Goal: Transaction & Acquisition: Purchase product/service

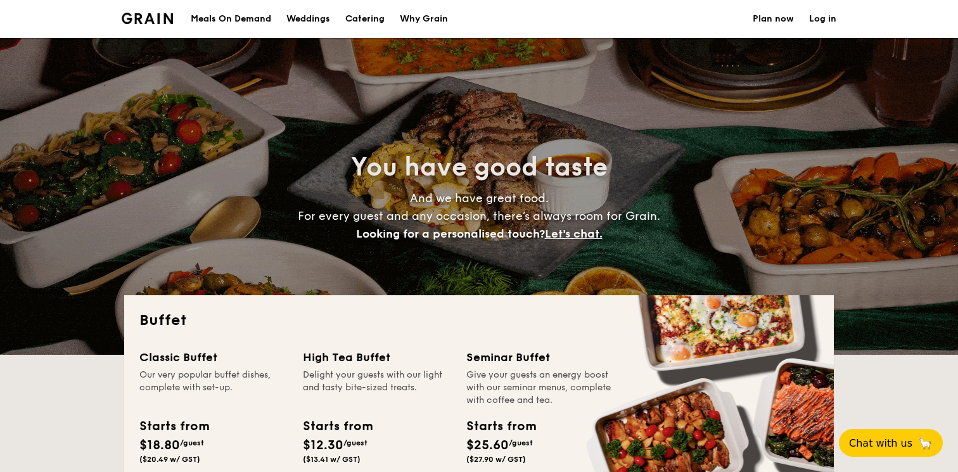
select select
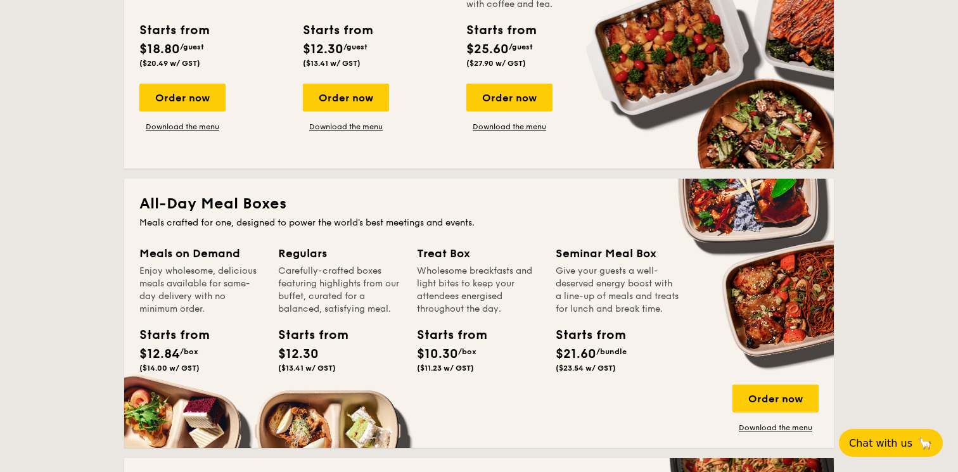
scroll to position [364, 0]
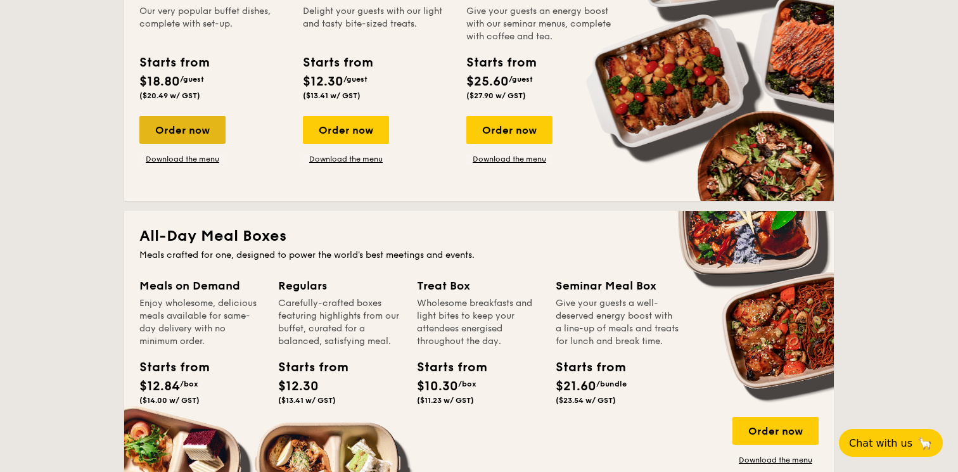
click at [193, 137] on div "Order now" at bounding box center [182, 130] width 86 height 28
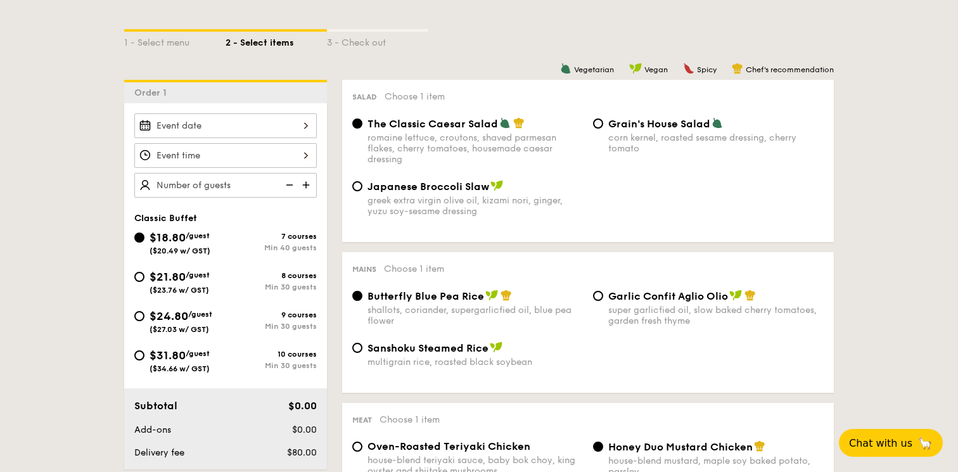
scroll to position [281, 0]
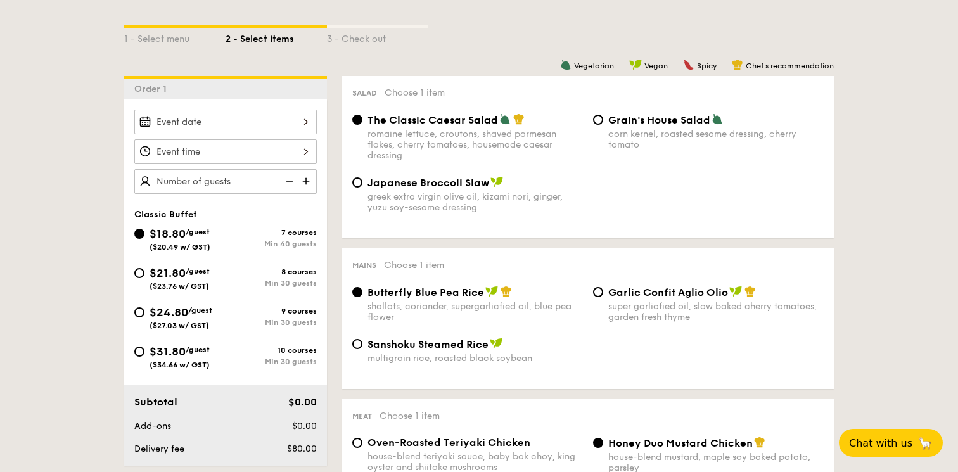
click at [402, 204] on div "greek extra virgin olive oil, kizami nori, ginger, yuzu soy-sesame dressing" at bounding box center [474, 202] width 215 height 22
click at [362, 187] on input "Japanese Broccoli Slaw greek extra virgin olive oil, kizami nori, ginger, yuzu …" at bounding box center [357, 182] width 10 height 10
radio input "true"
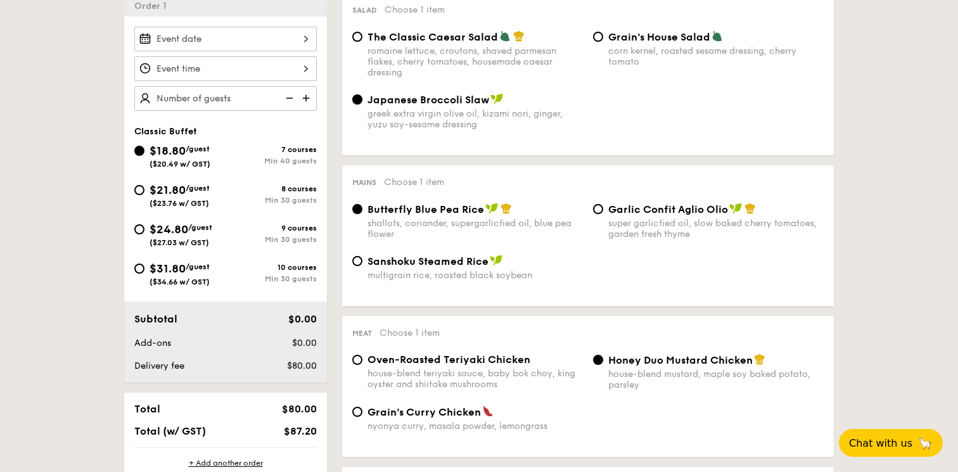
scroll to position [362, 0]
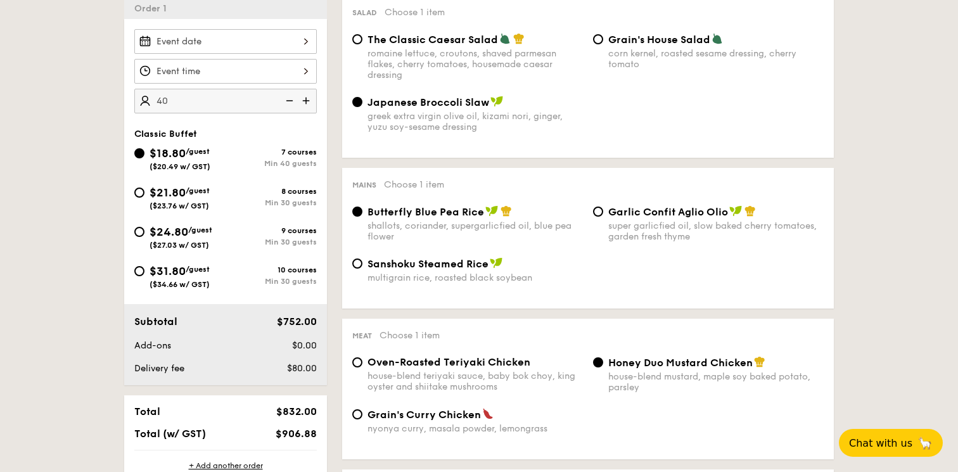
type input "40 guests"
click at [236, 47] on div at bounding box center [225, 41] width 182 height 25
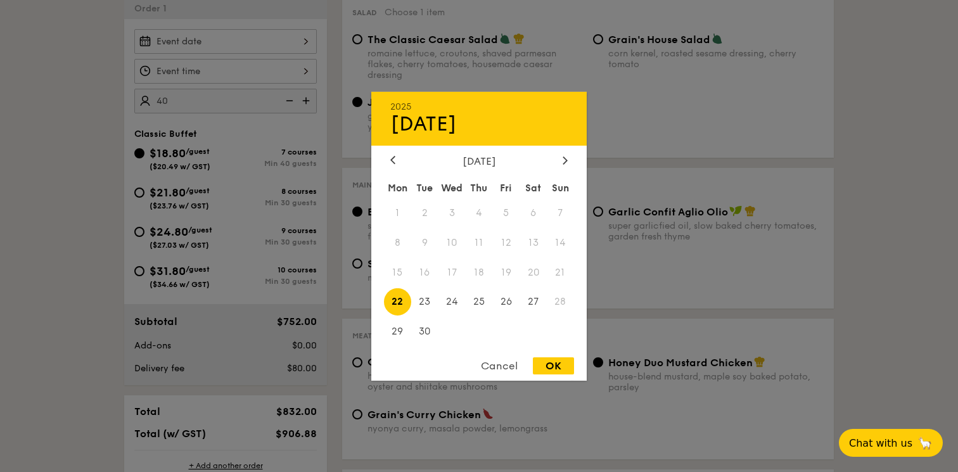
click at [318, 257] on div at bounding box center [479, 236] width 958 height 472
click at [250, 39] on div "2025 Sep [DATE] Tue Wed Thu Fri Sat Sun 1 2 3 4 5 6 7 8 9 10 11 12 13 14 15 16 …" at bounding box center [225, 41] width 182 height 25
click at [506, 362] on div "Cancel" at bounding box center [499, 365] width 62 height 17
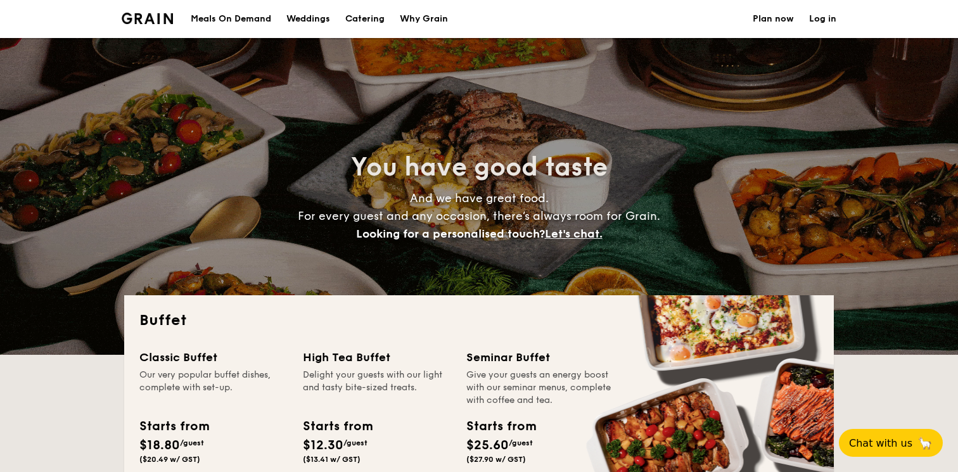
select select
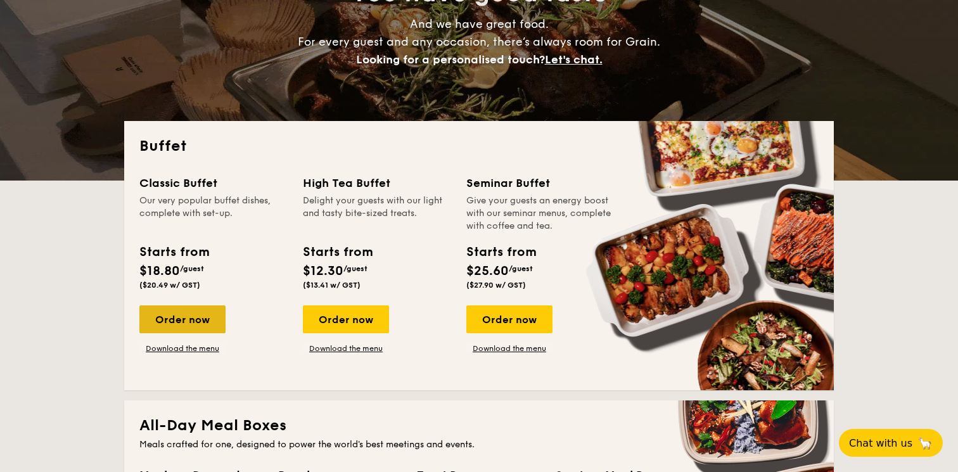
click at [172, 310] on div "Order now" at bounding box center [182, 319] width 86 height 28
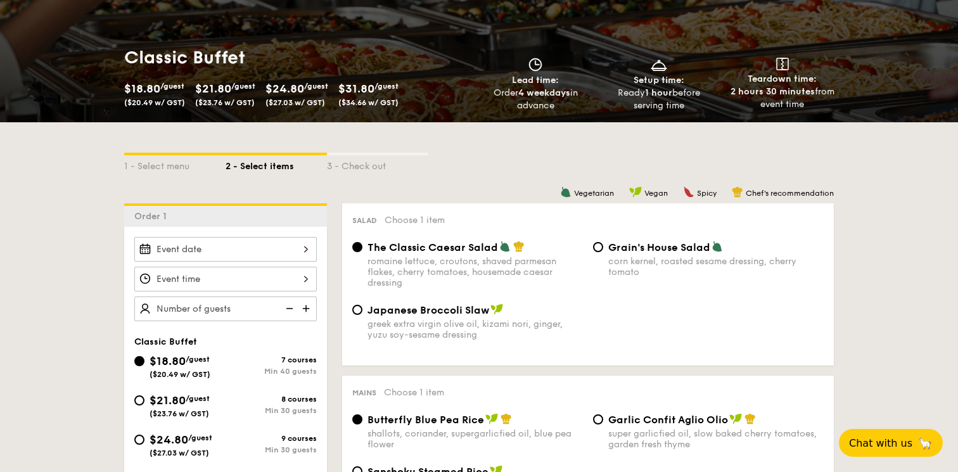
scroll to position [158, 0]
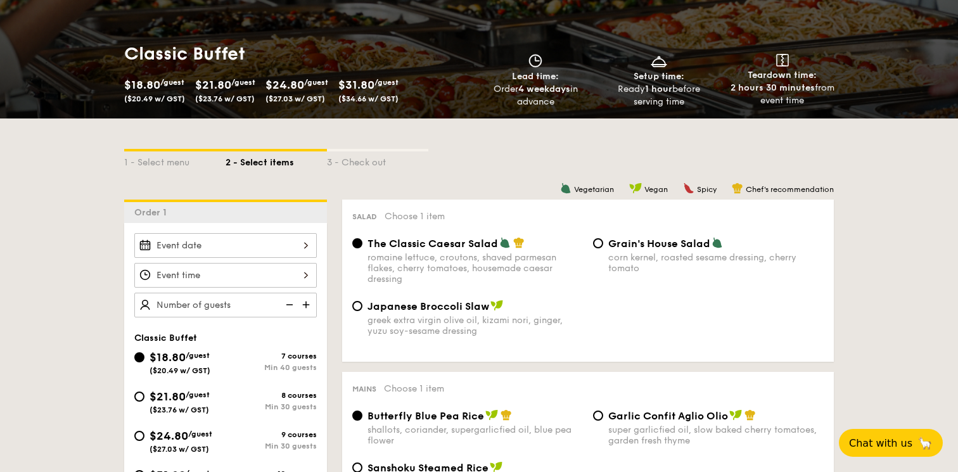
click at [417, 332] on div "greek extra virgin olive oil, kizami nori, ginger, yuzu soy-sesame dressing" at bounding box center [474, 326] width 215 height 22
click at [362, 311] on input "Japanese Broccoli Slaw greek extra virgin olive oil, kizami nori, ginger, yuzu …" at bounding box center [357, 306] width 10 height 10
radio input "true"
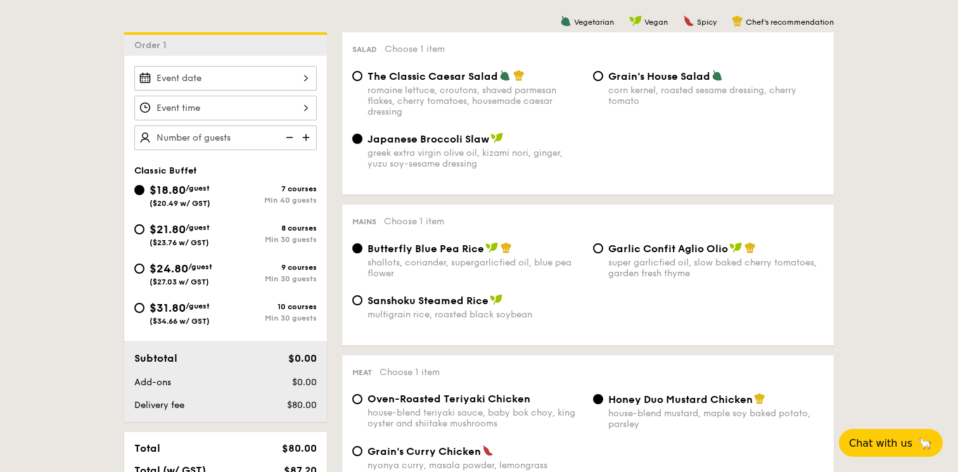
scroll to position [341, 0]
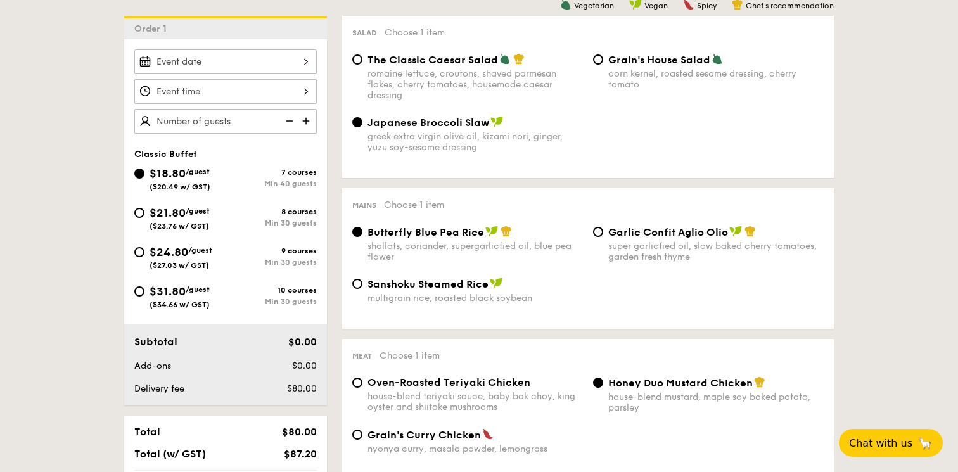
click at [659, 249] on div "super garlicfied oil, slow baked cherry tomatoes, garden fresh thyme" at bounding box center [715, 252] width 215 height 22
click at [603, 237] on input "Garlic Confit Aglio Olio super garlicfied oil, slow baked cherry tomatoes, gard…" at bounding box center [598, 232] width 10 height 10
radio input "true"
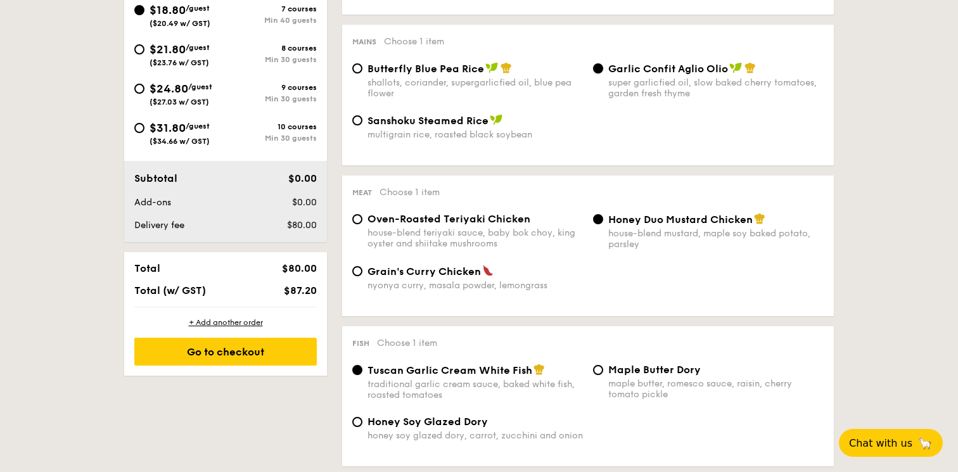
scroll to position [507, 0]
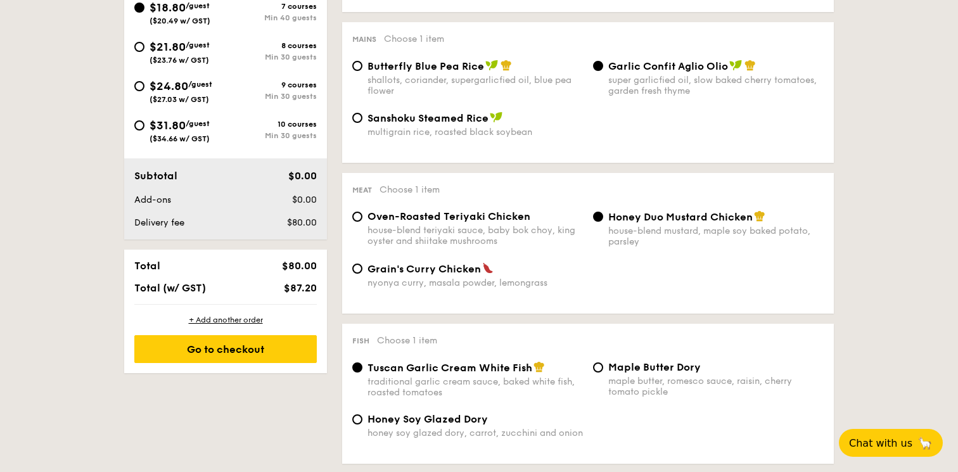
click at [431, 232] on div "house-blend teriyaki sauce, baby bok choy, king oyster and shiitake mushrooms" at bounding box center [474, 236] width 215 height 22
click at [362, 222] on input "Oven-Roasted Teriyaki Chicken house-blend teriyaki sauce, baby bok choy, king o…" at bounding box center [357, 217] width 10 height 10
radio input "true"
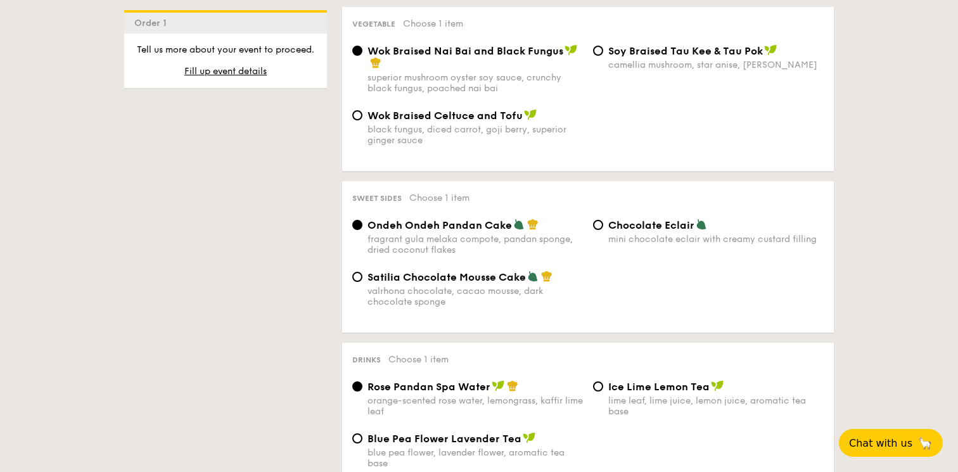
scroll to position [982, 0]
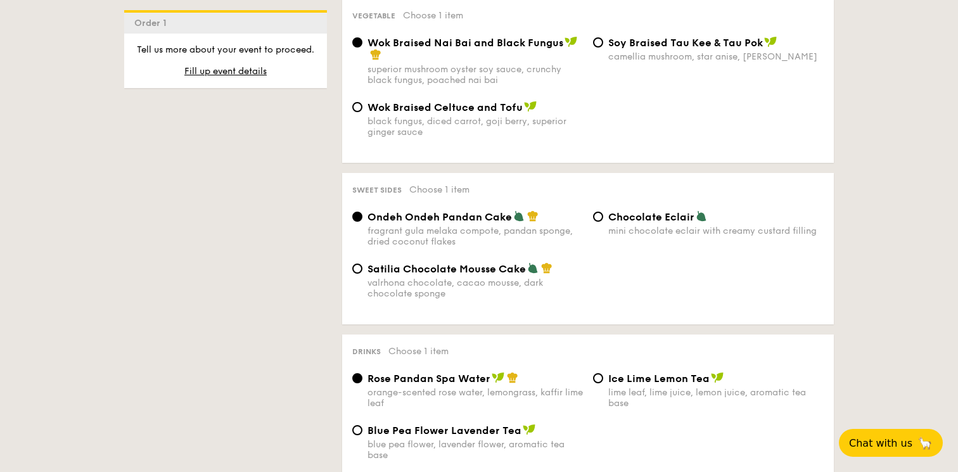
click at [629, 223] on span "Chocolate Eclair" at bounding box center [651, 217] width 86 height 12
click at [603, 222] on input "Chocolate Eclair mini chocolate eclair with creamy custard filling" at bounding box center [598, 217] width 10 height 10
radio input "true"
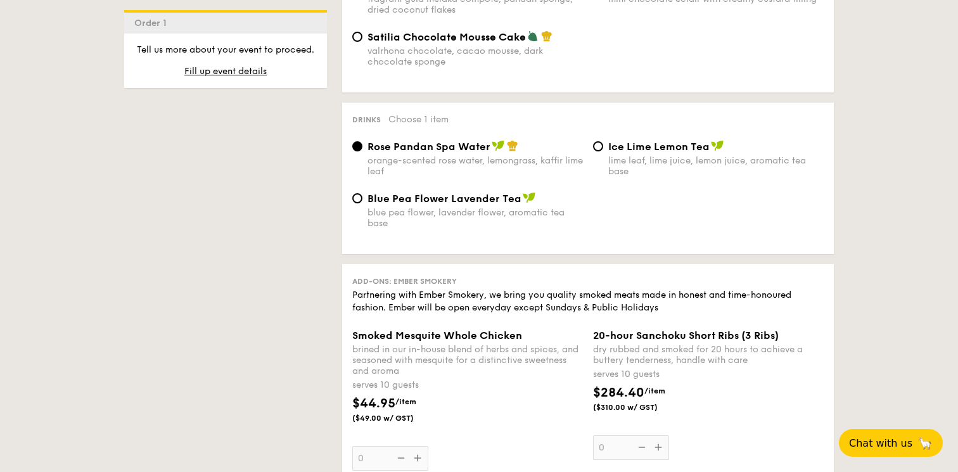
scroll to position [1219, 0]
